Goal: Information Seeking & Learning: Learn about a topic

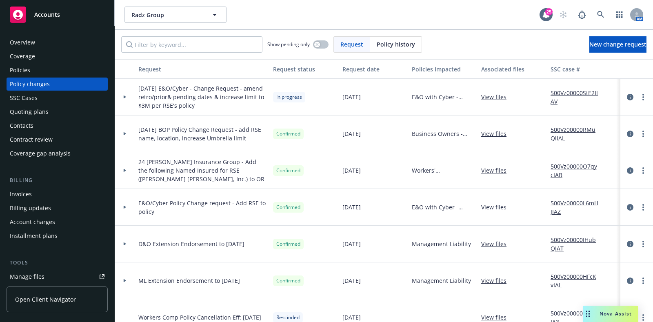
click at [47, 71] on div "Policies" at bounding box center [57, 70] width 95 height 13
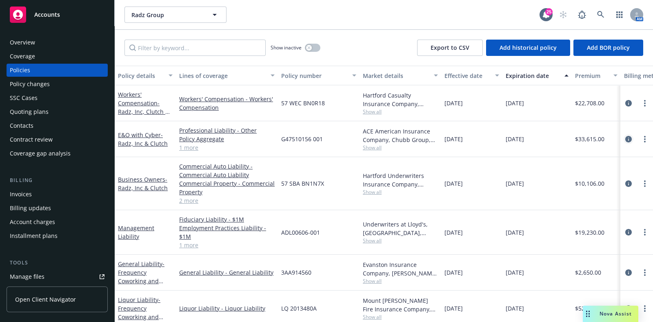
click at [625, 138] on icon "circleInformation" at bounding box center [628, 139] width 7 height 7
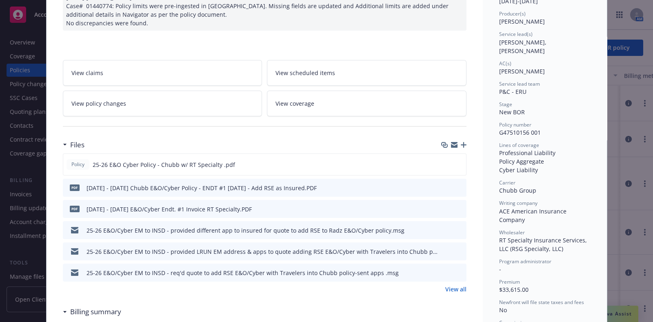
scroll to position [97, 0]
